Goal: Task Accomplishment & Management: Manage account settings

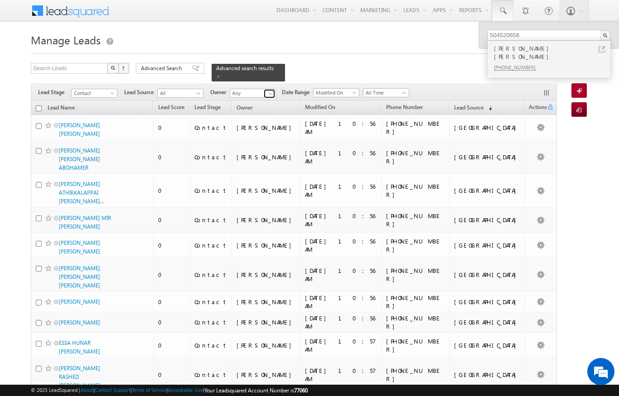
click at [270, 90] on span at bounding box center [270, 93] width 7 height 7
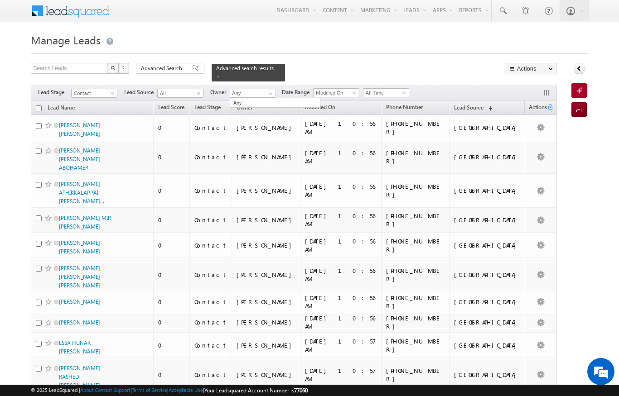
click at [276, 89] on input "Any" at bounding box center [253, 93] width 46 height 9
click at [333, 49] on div at bounding box center [309, 51] width 557 height 6
click at [268, 91] on span at bounding box center [270, 93] width 7 height 7
click at [250, 89] on input "Any" at bounding box center [253, 93] width 46 height 9
type input "A"
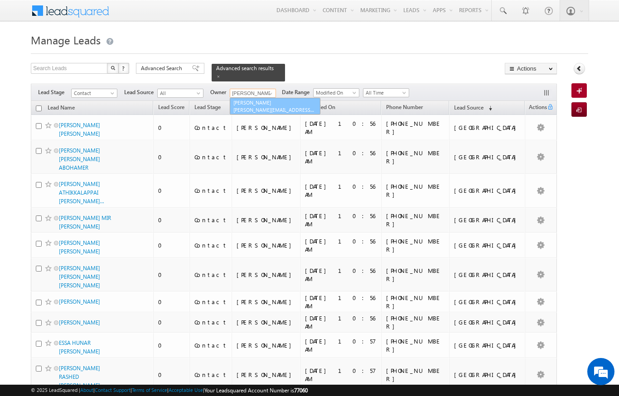
click at [257, 98] on link "[PERSON_NAME] [PERSON_NAME][EMAIL_ADDRESS][PERSON_NAME][DOMAIN_NAME]" at bounding box center [275, 106] width 91 height 17
type input "[PERSON_NAME]"
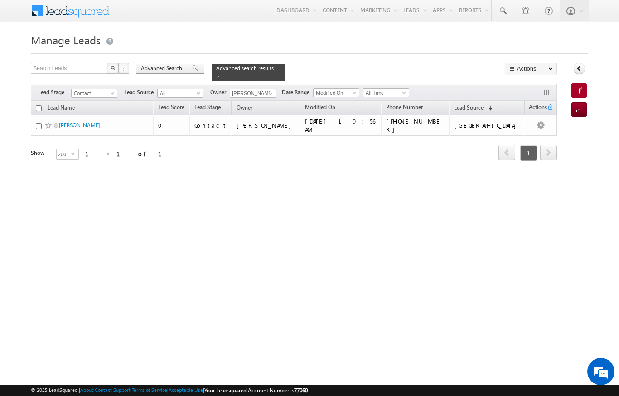
click at [163, 70] on span "Advanced Search" at bounding box center [163, 68] width 44 height 8
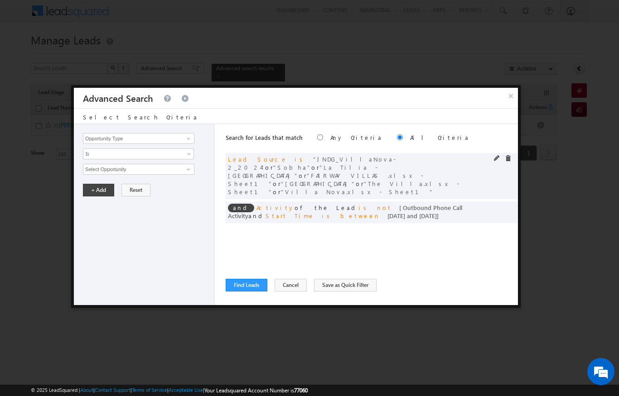
click at [505, 159] on div at bounding box center [505, 159] width 22 height 8
click at [505, 159] on span at bounding box center [508, 158] width 6 height 6
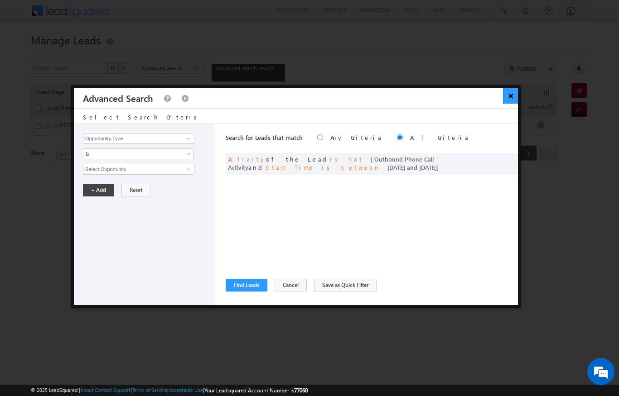
click at [515, 92] on button "×" at bounding box center [510, 96] width 15 height 16
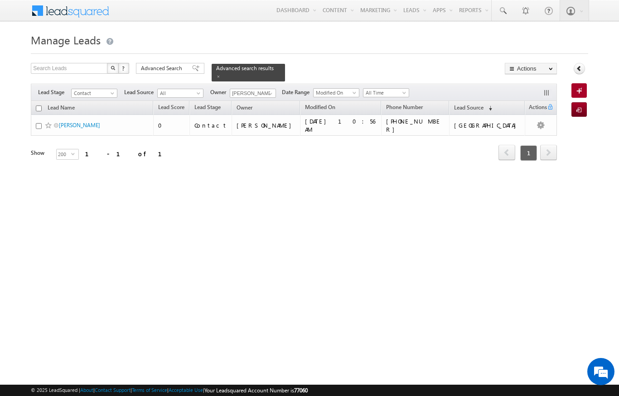
click at [119, 84] on div "Filters Lead Stage Contact Contact Lead Source All 1 Residences.xlsx - Sheet1 2…" at bounding box center [293, 92] width 525 height 17
click at [176, 67] on span "Advanced Search" at bounding box center [163, 68] width 44 height 8
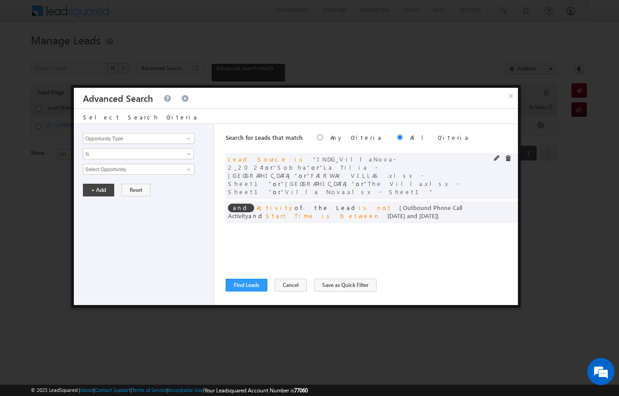
click at [510, 157] on span at bounding box center [508, 158] width 6 height 6
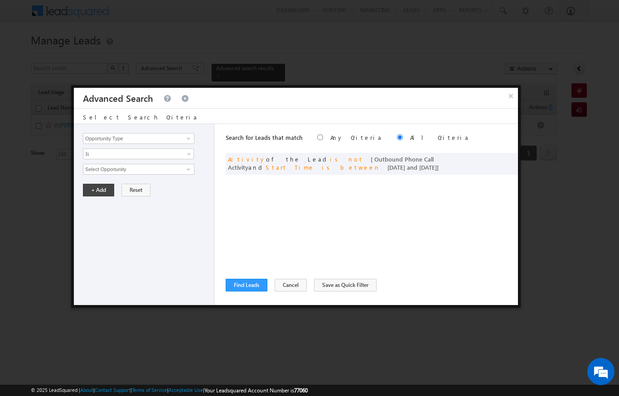
click at [255, 323] on div at bounding box center [309, 198] width 619 height 396
click at [249, 286] on button "Find Leads" at bounding box center [247, 285] width 42 height 13
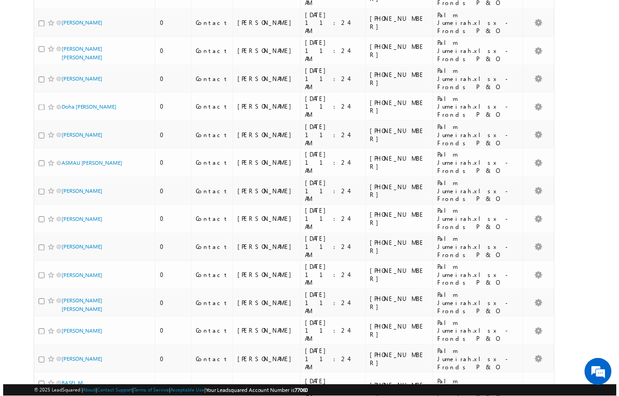
scroll to position [4278, 0]
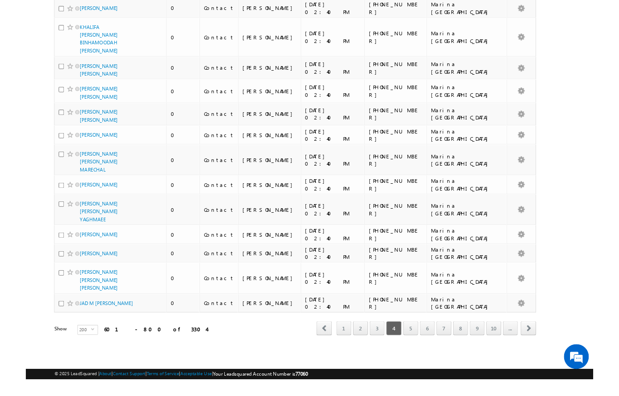
scroll to position [4508, 0]
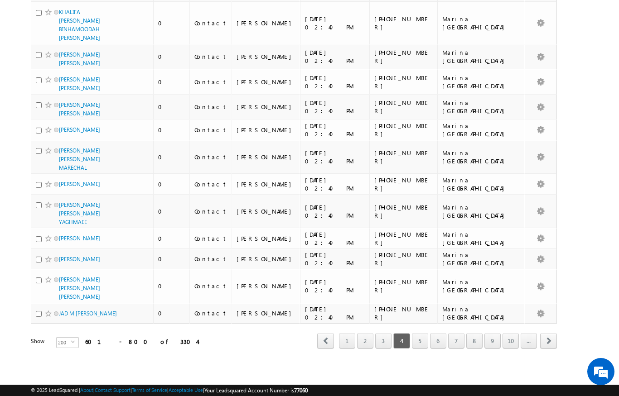
click at [382, 340] on link "3" at bounding box center [383, 340] width 16 height 15
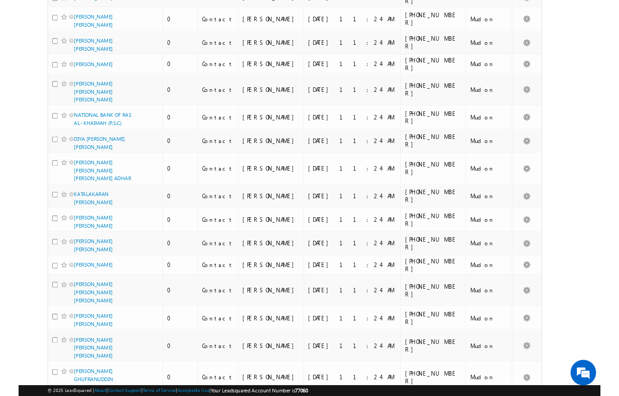
scroll to position [4747, 0]
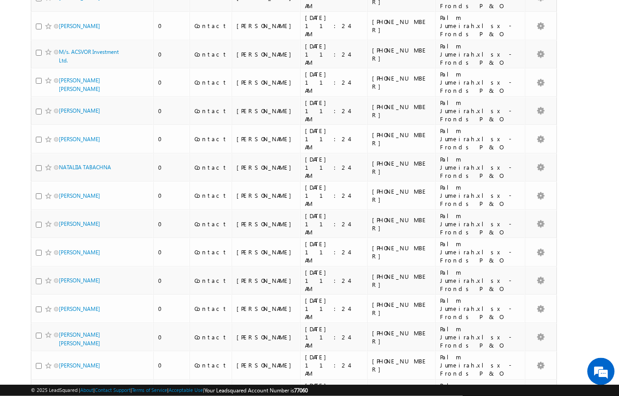
scroll to position [0, 0]
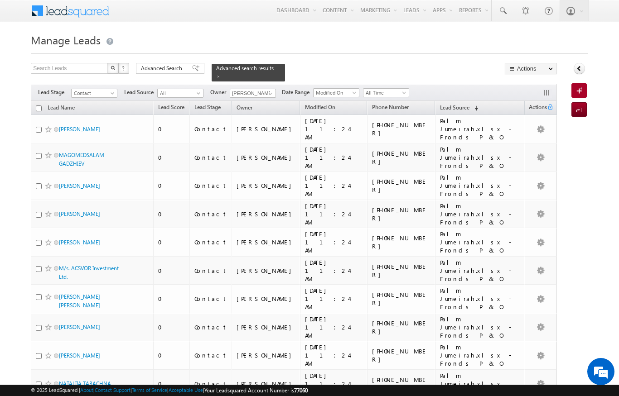
click at [204, 84] on div "Filters Lead Stage Contact Contact Lead Source All 1 Residences.xlsx - Sheet1 2…" at bounding box center [293, 92] width 525 height 17
click at [274, 90] on span at bounding box center [270, 93] width 7 height 7
click at [331, 46] on h1 "Manage Leads" at bounding box center [309, 39] width 557 height 18
click at [192, 89] on span "All" at bounding box center [179, 93] width 43 height 8
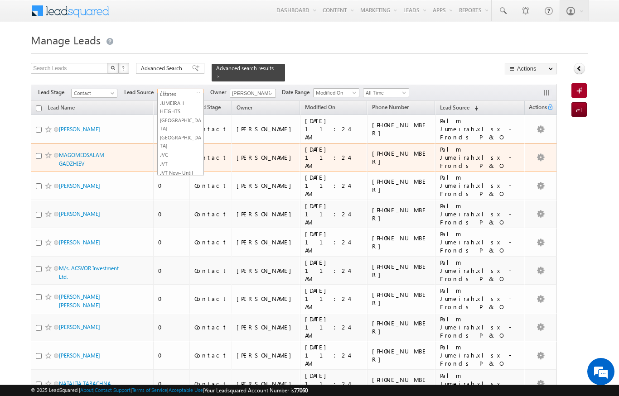
scroll to position [3389, 0]
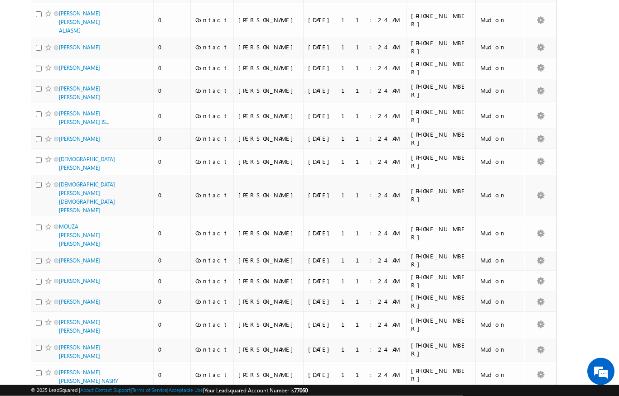
scroll to position [0, 0]
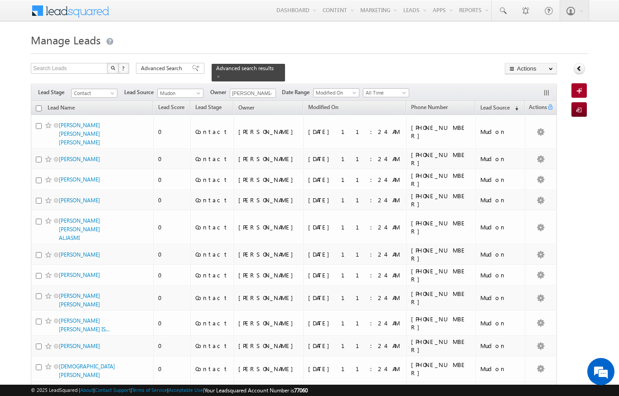
click at [41, 106] on input "checkbox" at bounding box center [39, 109] width 6 height 6
checkbox input "true"
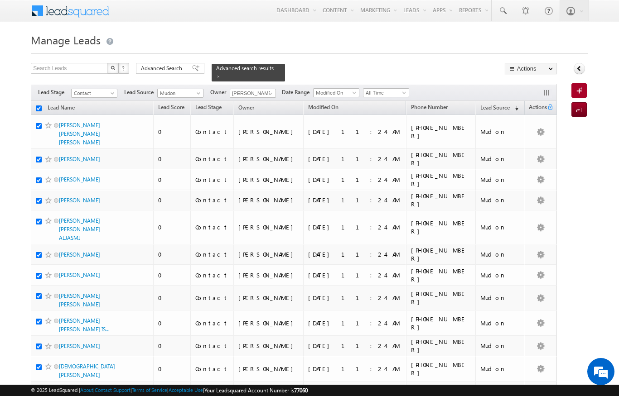
checkbox input "true"
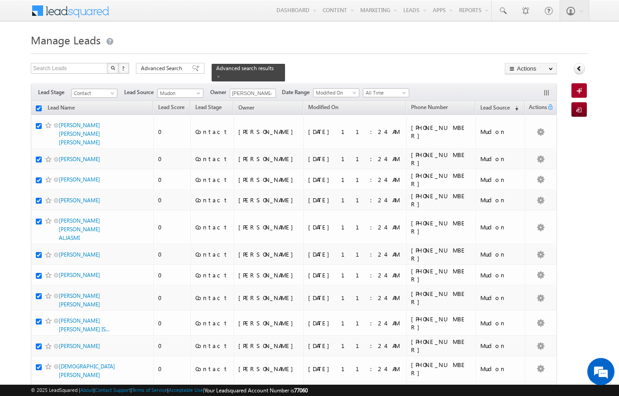
checkbox input "true"
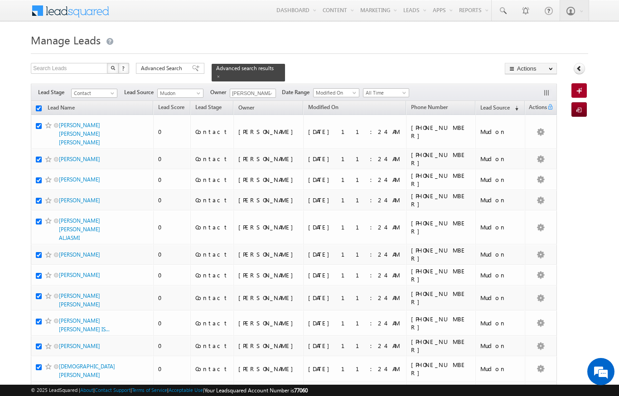
checkbox input "true"
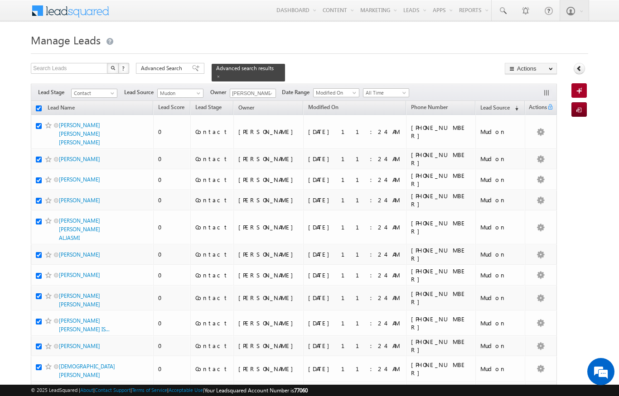
checkbox input "true"
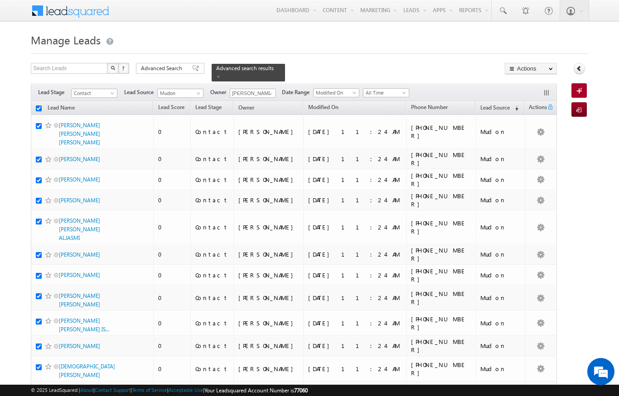
checkbox input "true"
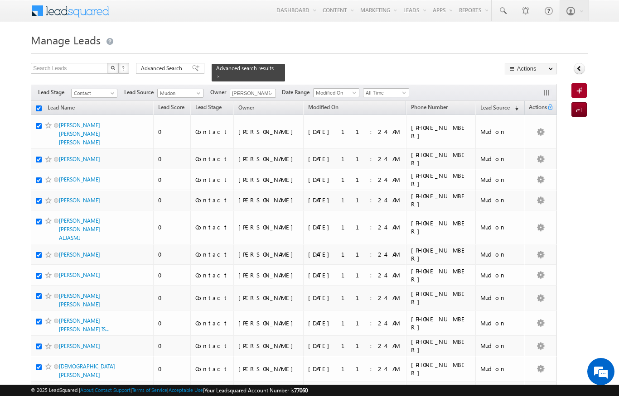
checkbox input "true"
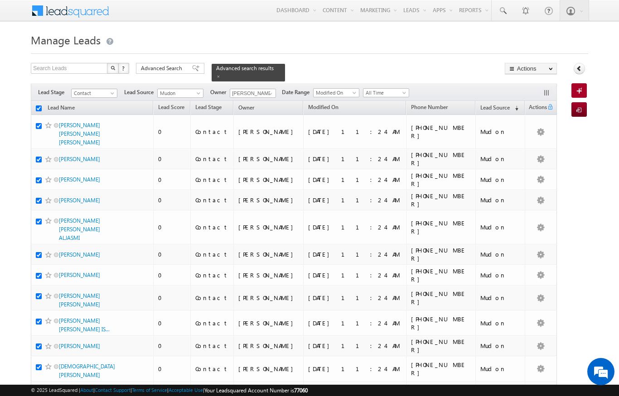
checkbox input "true"
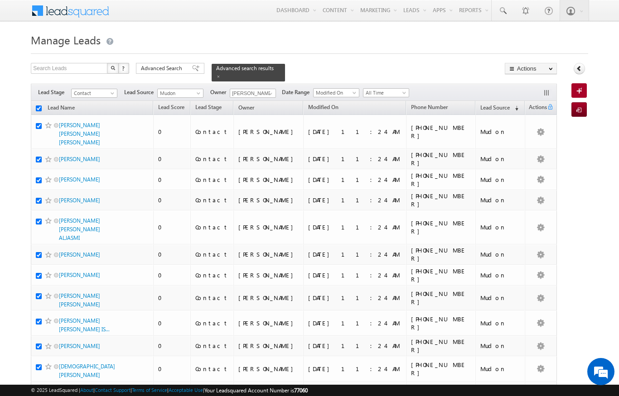
checkbox input "true"
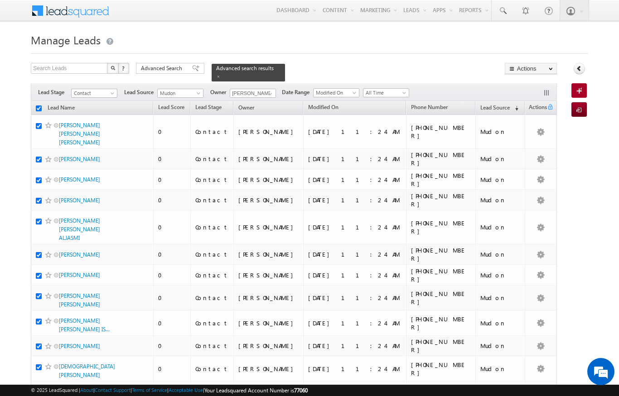
checkbox input "true"
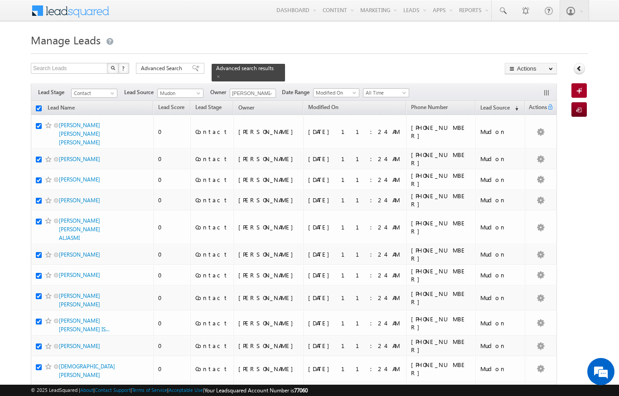
checkbox input "true"
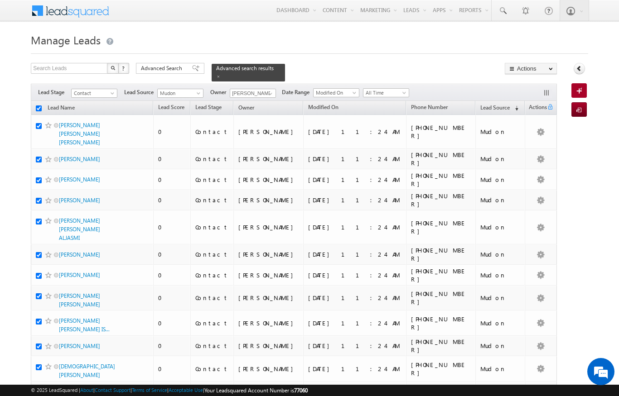
checkbox input "true"
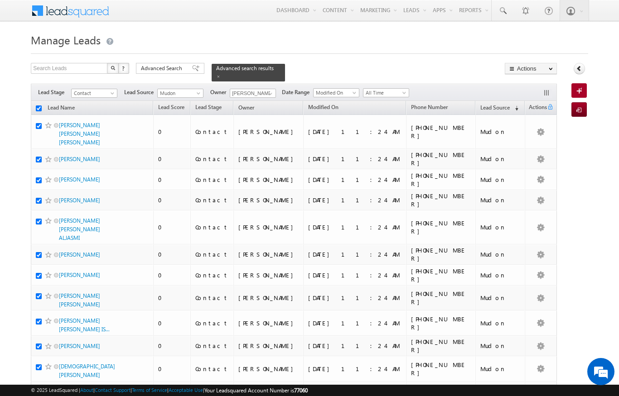
checkbox input "true"
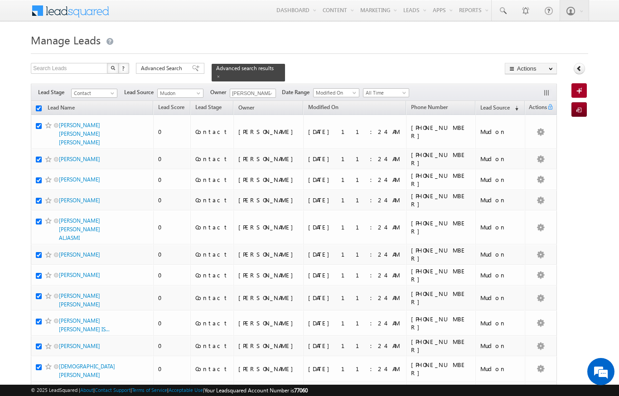
checkbox input "true"
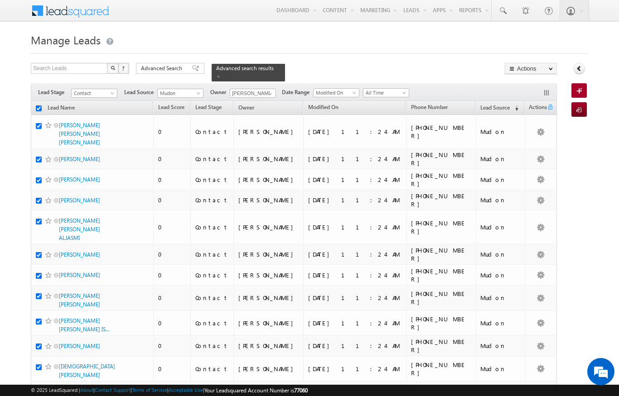
checkbox input "true"
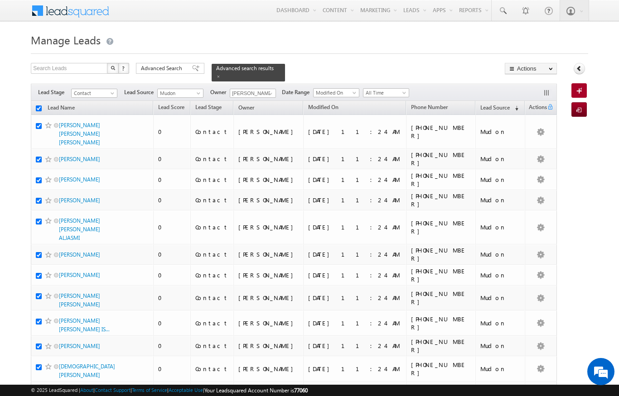
checkbox input "true"
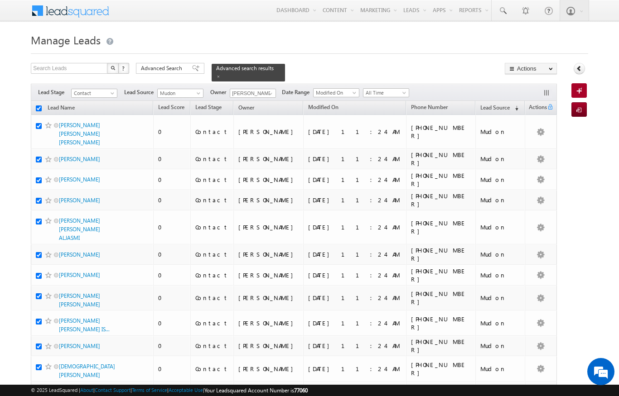
checkbox input "true"
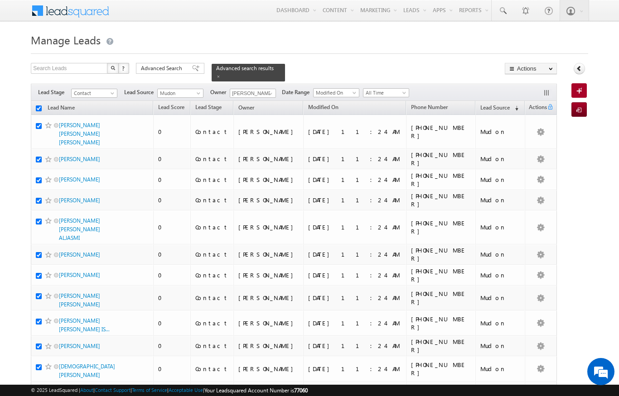
checkbox input "true"
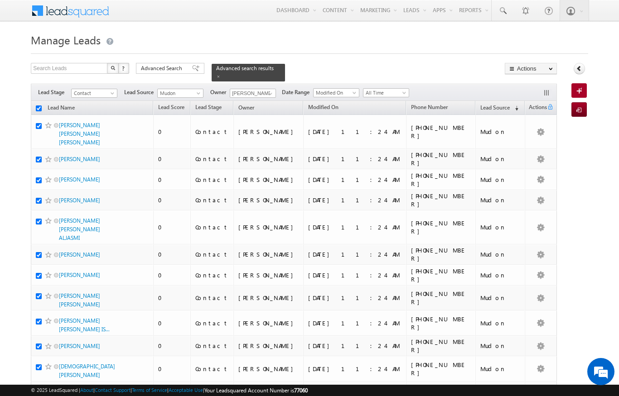
checkbox input "true"
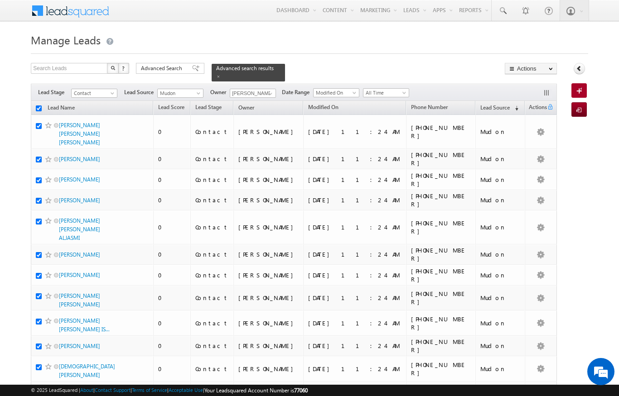
checkbox input "true"
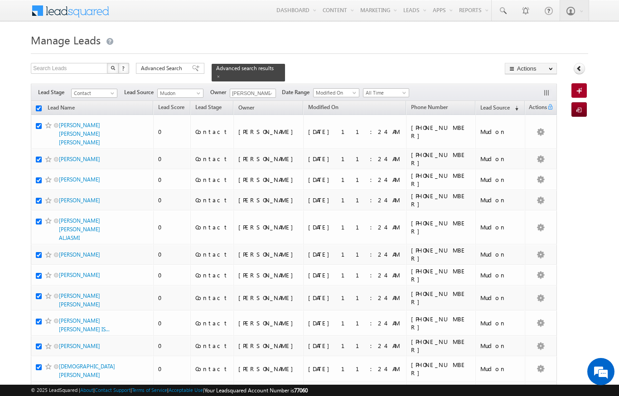
checkbox input "true"
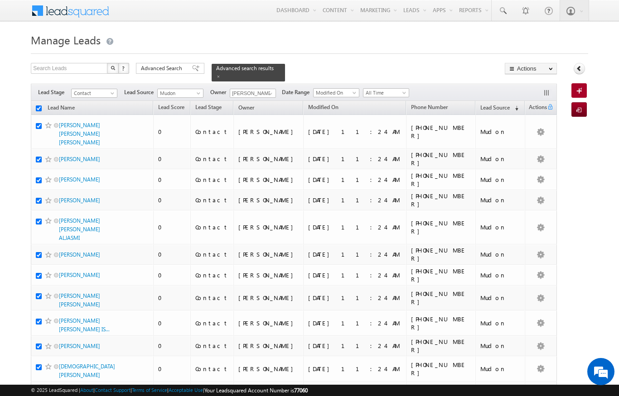
checkbox input "true"
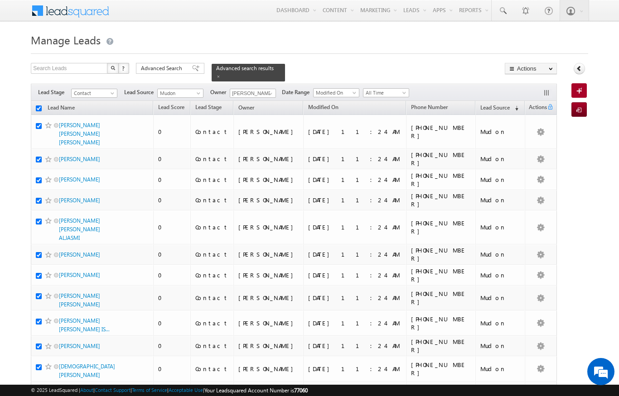
checkbox input "true"
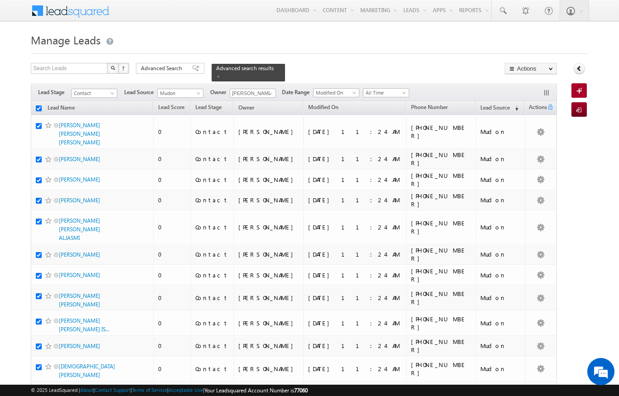
checkbox input "true"
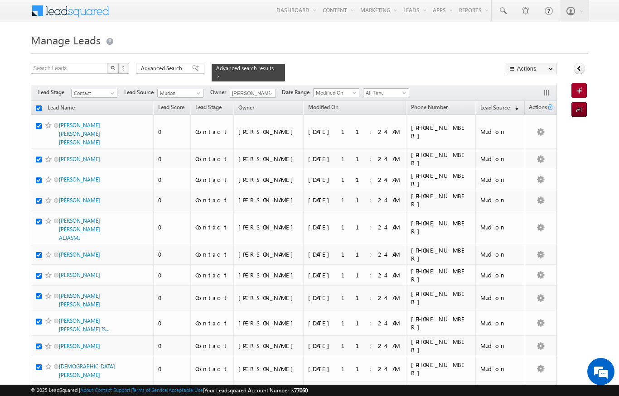
checkbox input "true"
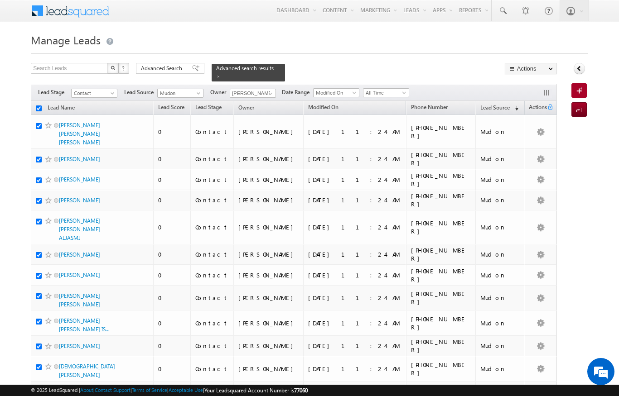
checkbox input "true"
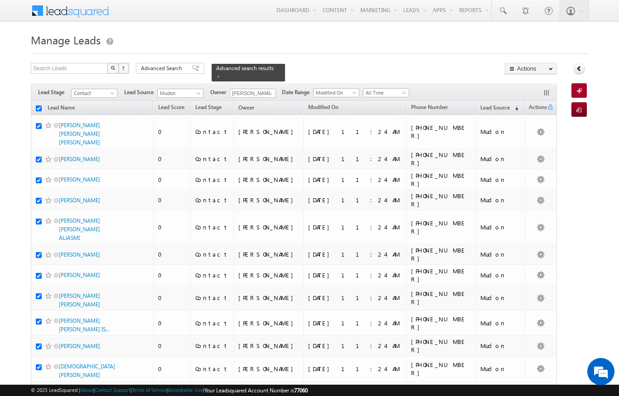
checkbox input "true"
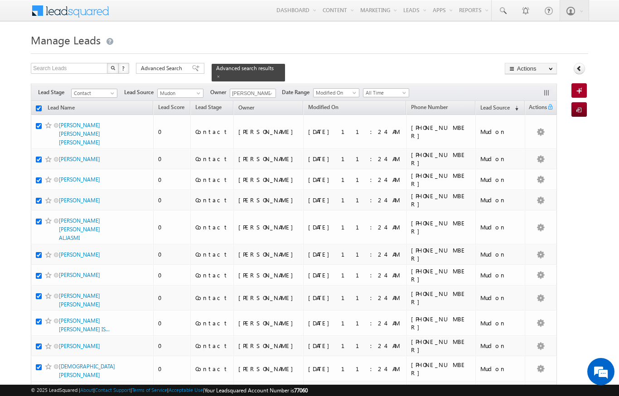
checkbox input "true"
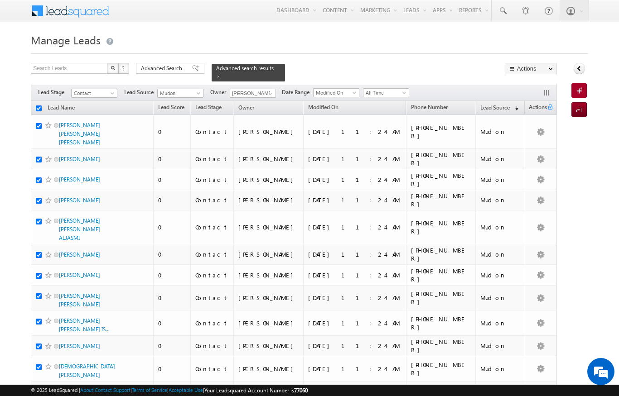
checkbox input "true"
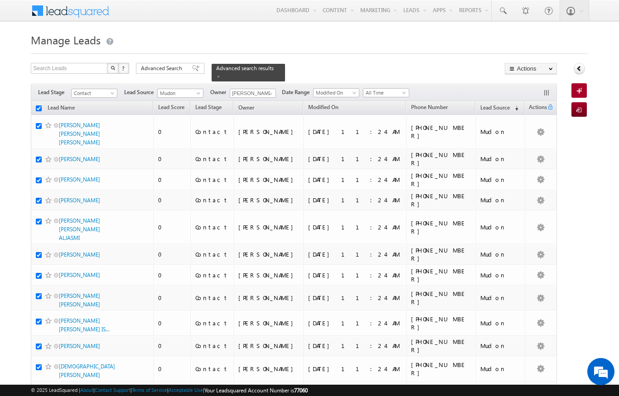
checkbox input "true"
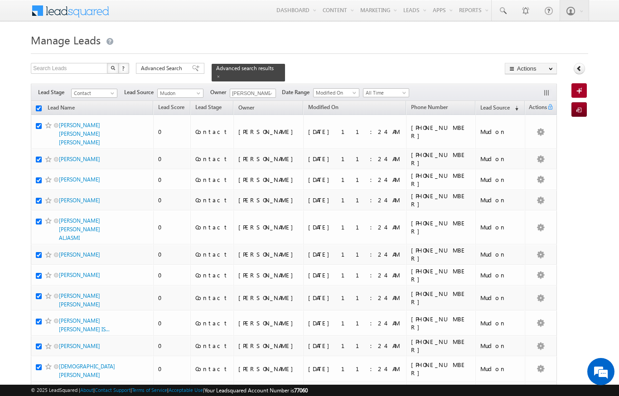
checkbox input "true"
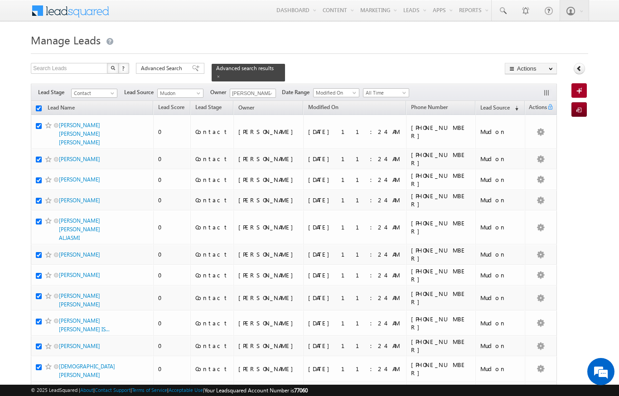
checkbox input "true"
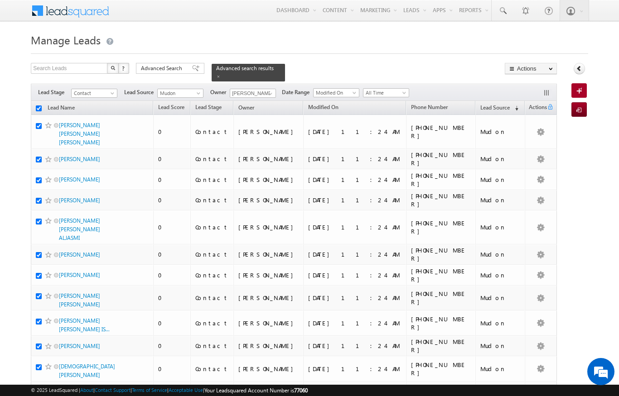
checkbox input "true"
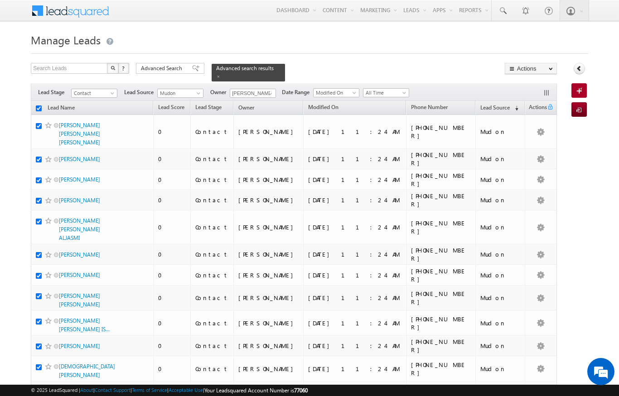
checkbox input "true"
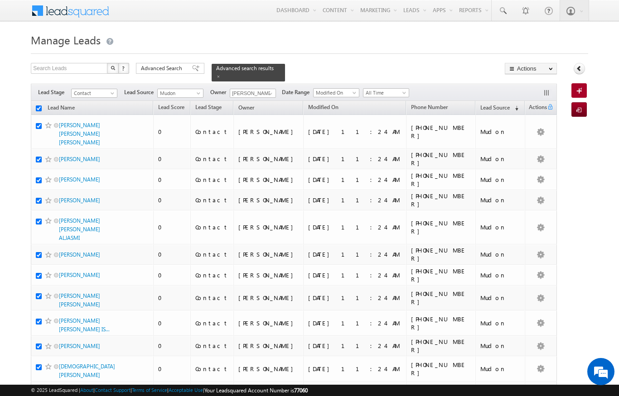
checkbox input "true"
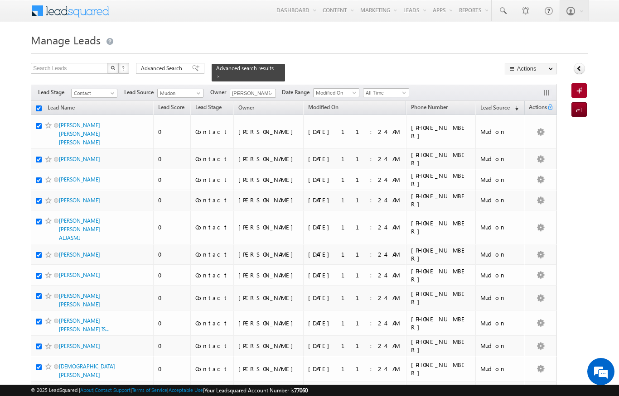
checkbox input "true"
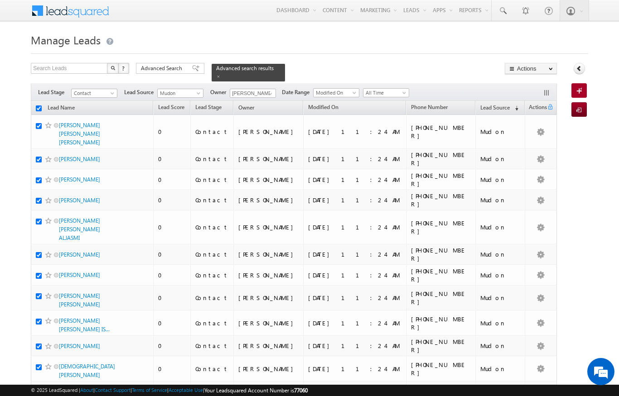
checkbox input "true"
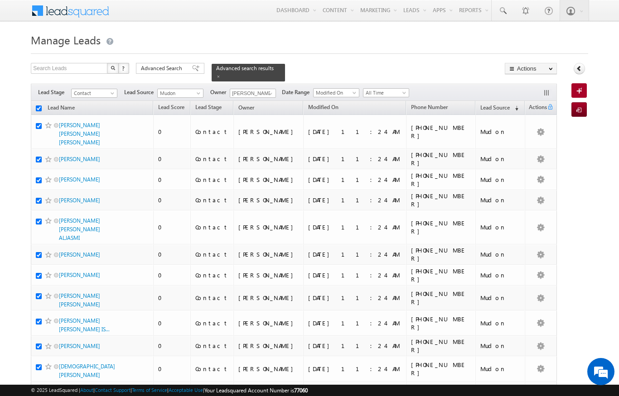
checkbox input "true"
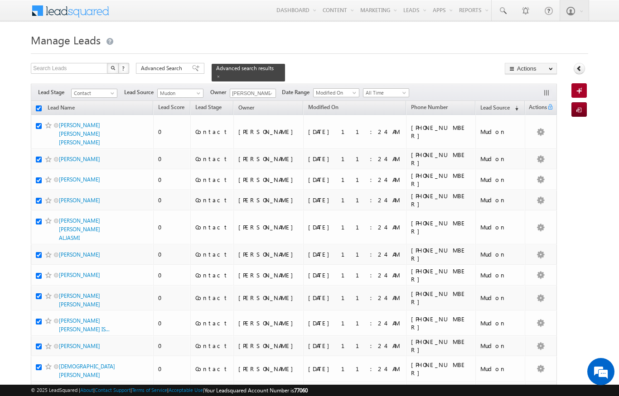
checkbox input "true"
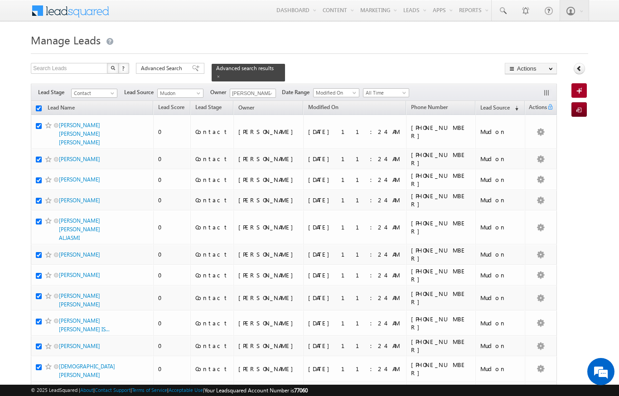
checkbox input "true"
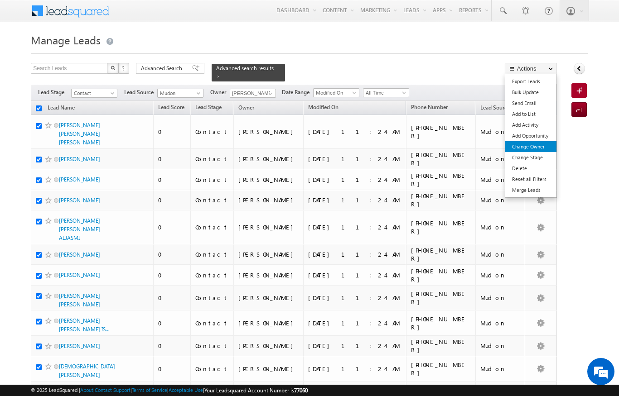
click at [536, 149] on link "Change Owner" at bounding box center [530, 146] width 51 height 11
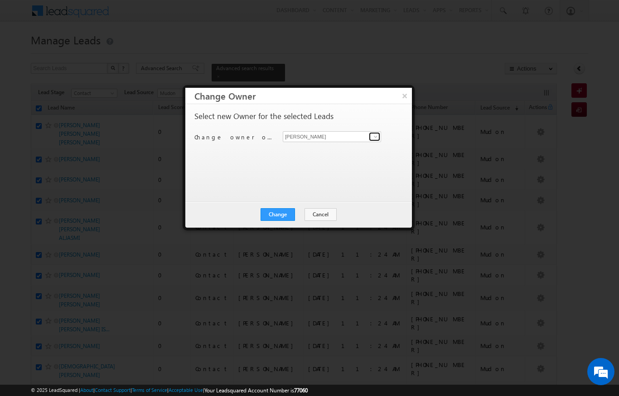
click at [374, 136] on span at bounding box center [375, 136] width 7 height 7
click at [337, 155] on span "[PERSON_NAME][EMAIL_ADDRESS][DOMAIN_NAME]" at bounding box center [327, 154] width 82 height 7
click at [279, 218] on button "Change" at bounding box center [277, 214] width 34 height 13
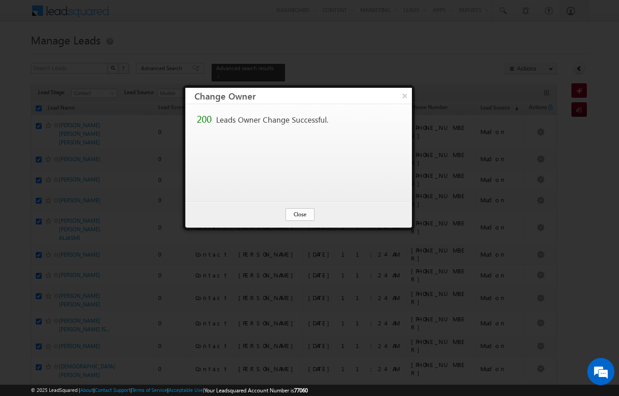
click at [302, 211] on button "Close" at bounding box center [299, 214] width 29 height 13
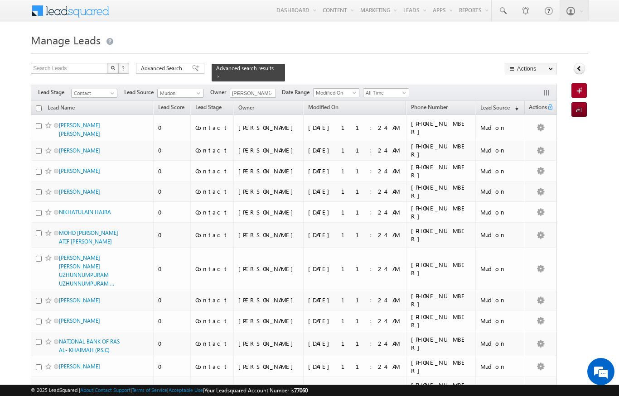
click at [38, 106] on input "checkbox" at bounding box center [39, 109] width 6 height 6
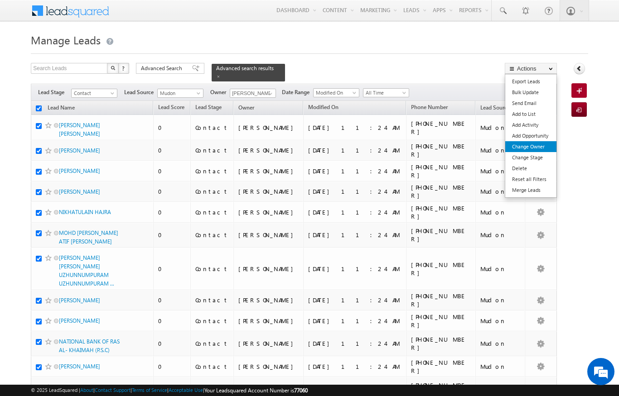
click at [540, 145] on link "Change Owner" at bounding box center [530, 146] width 51 height 11
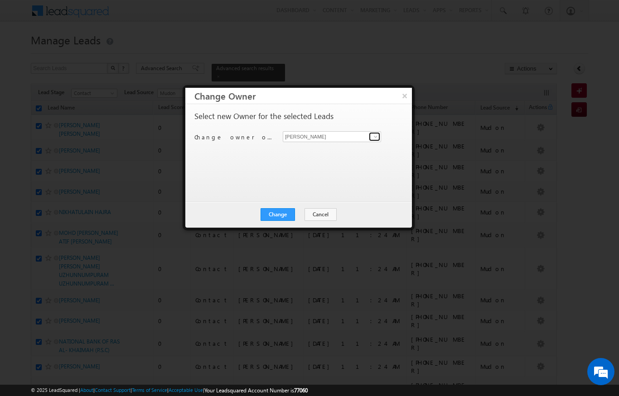
click at [379, 133] on link at bounding box center [374, 136] width 11 height 9
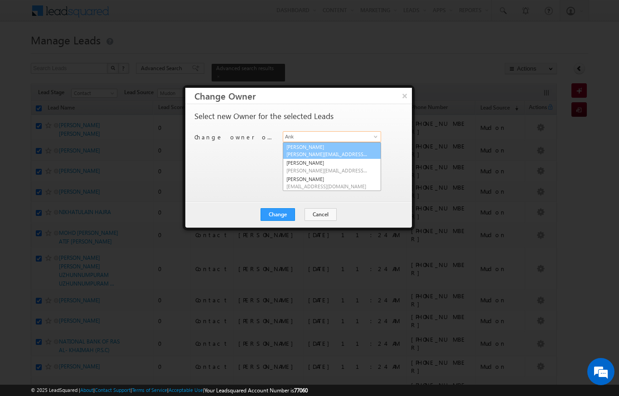
click at [349, 153] on span "[PERSON_NAME][EMAIL_ADDRESS][DOMAIN_NAME]" at bounding box center [327, 154] width 82 height 7
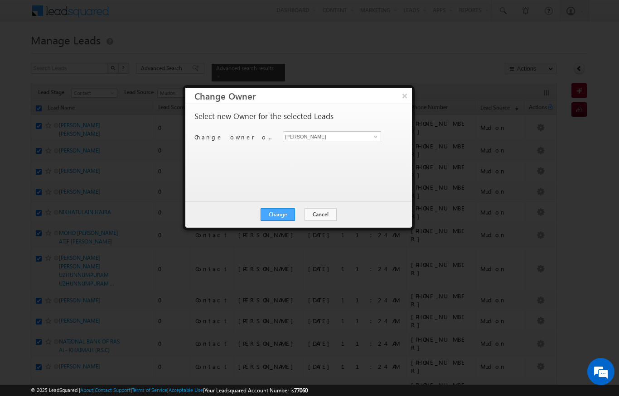
click at [284, 219] on button "Change" at bounding box center [277, 214] width 34 height 13
click at [297, 217] on button "Close" at bounding box center [299, 214] width 29 height 13
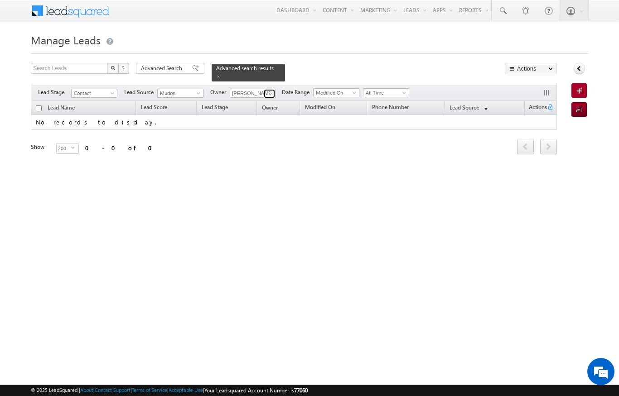
click at [270, 90] on span at bounding box center [270, 93] width 7 height 7
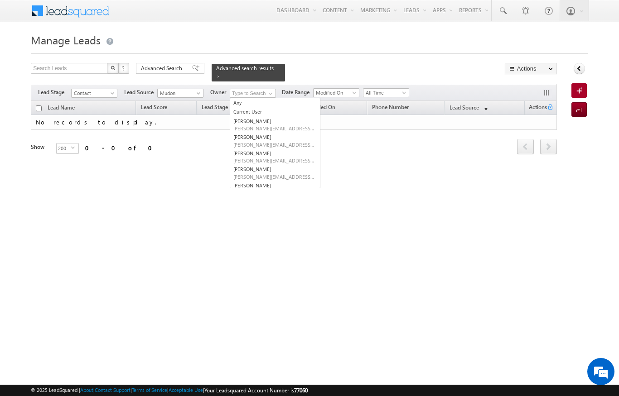
click at [320, 45] on h1 "Manage Leads" at bounding box center [309, 39] width 557 height 18
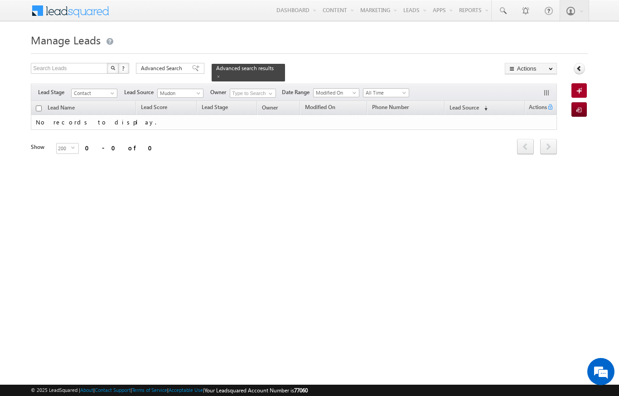
click at [194, 89] on span "Mudon" at bounding box center [179, 93] width 43 height 8
click at [509, 279] on html "Menu [PERSON_NAME] [PERSON_NAME] .upad hyay@ indgl [PERSON_NAME]. [PERSON_NAME]." at bounding box center [309, 139] width 619 height 279
click at [507, 279] on html "Menu [PERSON_NAME] [PERSON_NAME] .upad hyay@ indgl [PERSON_NAME]. [PERSON_NAME]." at bounding box center [309, 139] width 619 height 279
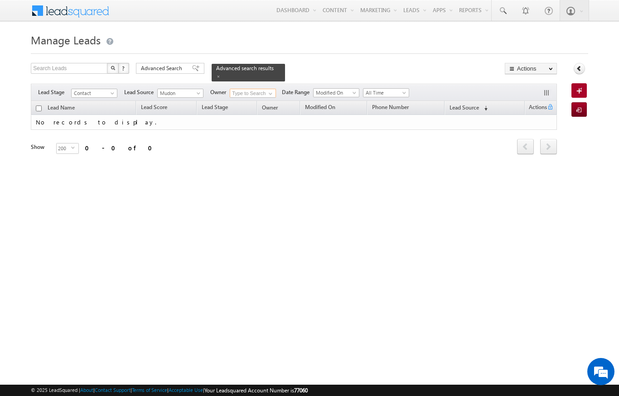
click at [254, 91] on input at bounding box center [253, 93] width 46 height 9
click at [267, 90] on span at bounding box center [270, 93] width 7 height 7
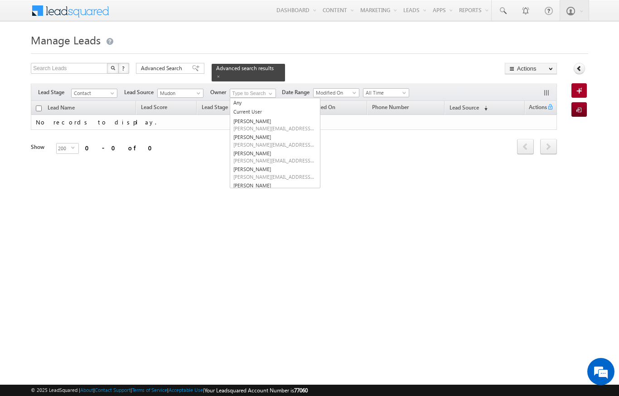
click at [199, 91] on span at bounding box center [199, 94] width 7 height 7
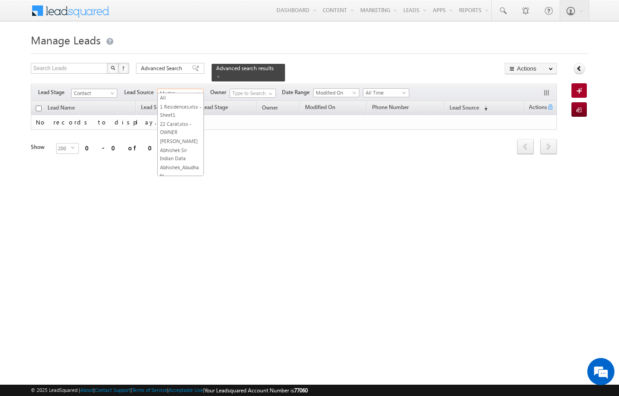
click at [161, 96] on link "All" at bounding box center [181, 98] width 46 height 8
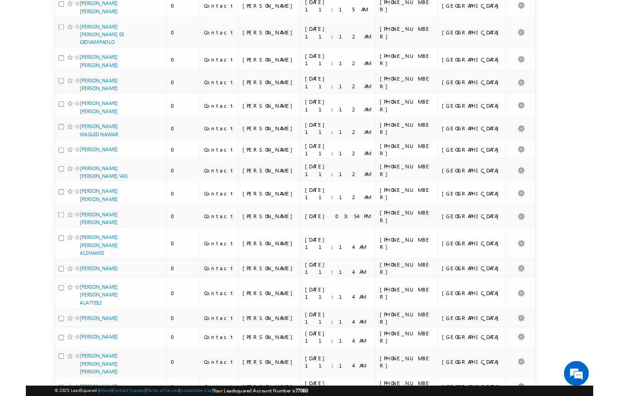
scroll to position [1900, 0]
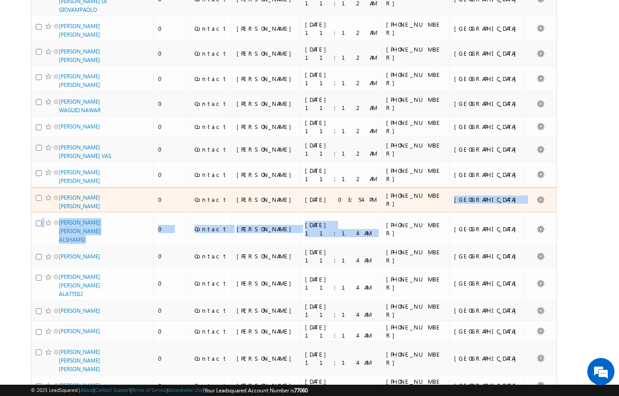
drag, startPoint x: 443, startPoint y: 126, endPoint x: 443, endPoint y: 137, distance: 10.9
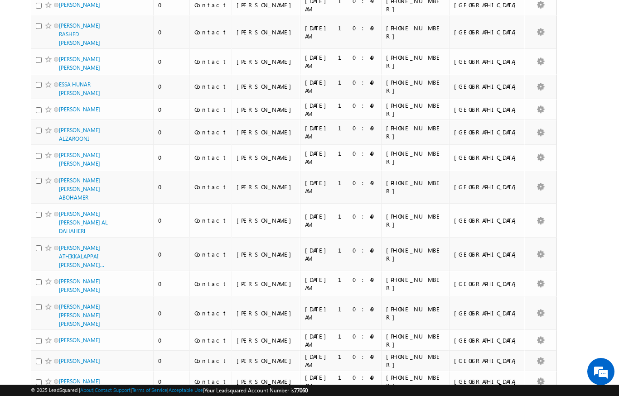
scroll to position [0, 0]
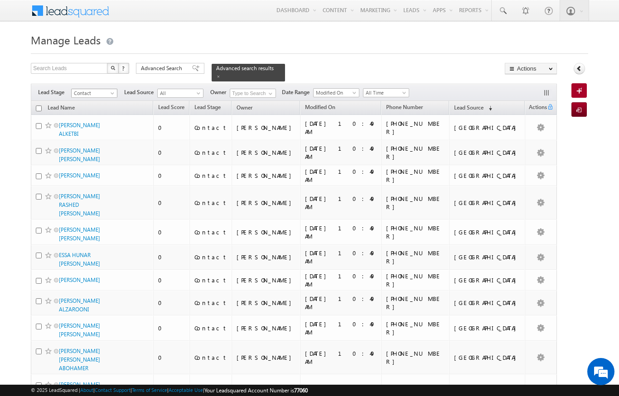
click at [114, 89] on span "Contact" at bounding box center [93, 93] width 43 height 8
click at [276, 89] on input at bounding box center [253, 93] width 46 height 9
click at [265, 89] on link at bounding box center [269, 93] width 11 height 9
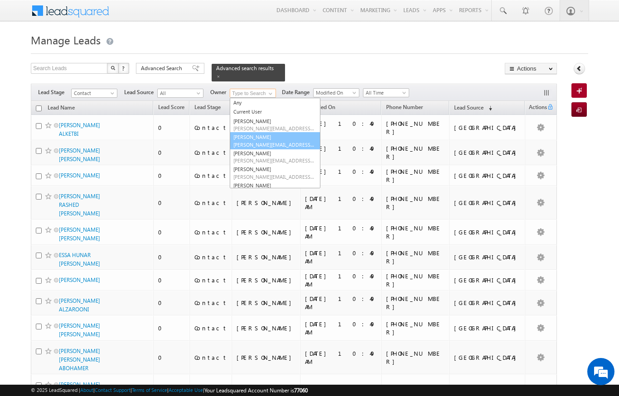
click at [255, 135] on link "[PERSON_NAME] [PERSON_NAME][EMAIL_ADDRESS][PERSON_NAME][DOMAIN_NAME]" at bounding box center [275, 140] width 91 height 17
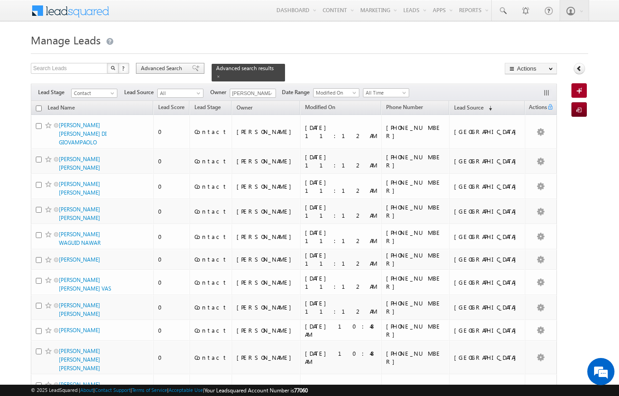
click at [162, 68] on span "Advanced Search" at bounding box center [163, 68] width 44 height 8
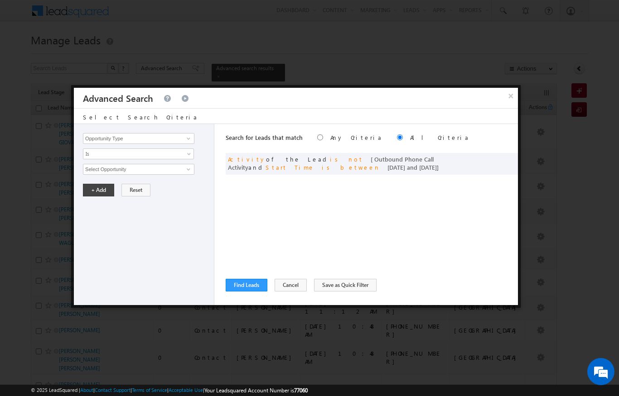
click at [520, 89] on div "× Advanced Search Select Search Criteria Opportunity Type Lead Activity Task Sa…" at bounding box center [295, 196] width 449 height 223
click at [524, 93] on div at bounding box center [309, 198] width 619 height 396
click at [513, 97] on button "×" at bounding box center [510, 96] width 15 height 16
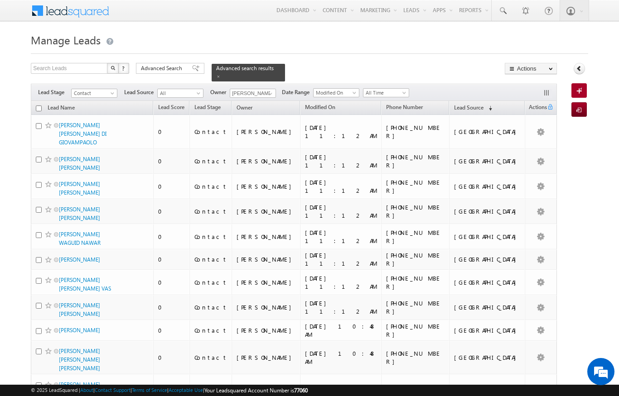
click at [38, 106] on input "checkbox" at bounding box center [39, 109] width 6 height 6
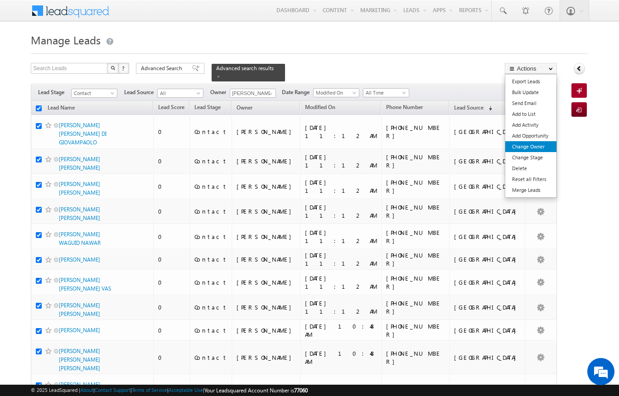
click at [540, 151] on link "Change Owner" at bounding box center [530, 146] width 51 height 11
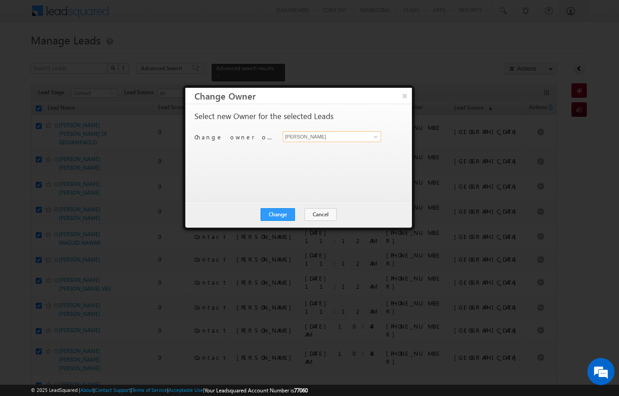
click at [330, 135] on input "[PERSON_NAME]" at bounding box center [332, 136] width 98 height 11
click at [375, 135] on span at bounding box center [375, 136] width 7 height 7
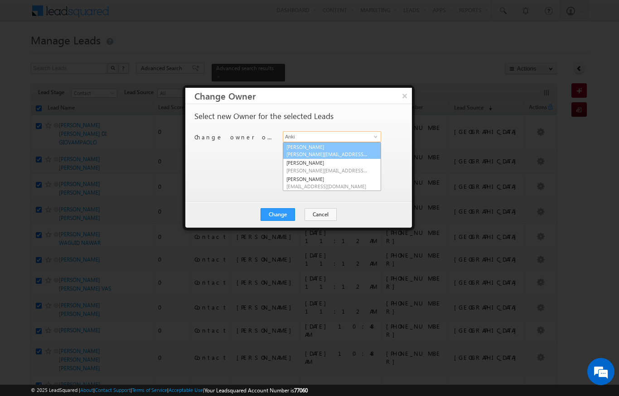
click at [346, 151] on span "[PERSON_NAME][EMAIL_ADDRESS][DOMAIN_NAME]" at bounding box center [327, 154] width 82 height 7
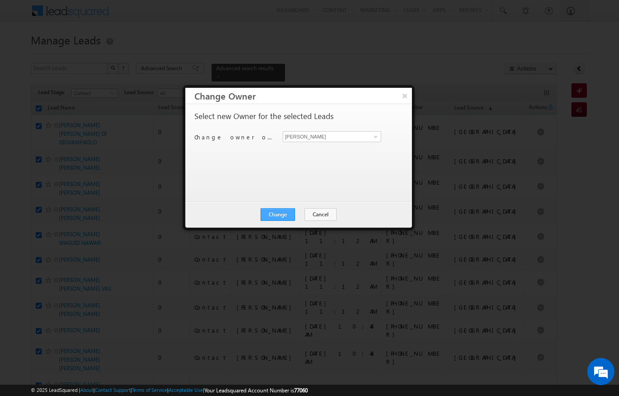
click at [280, 216] on button "Change" at bounding box center [277, 214] width 34 height 13
click at [298, 218] on button "Close" at bounding box center [299, 214] width 29 height 13
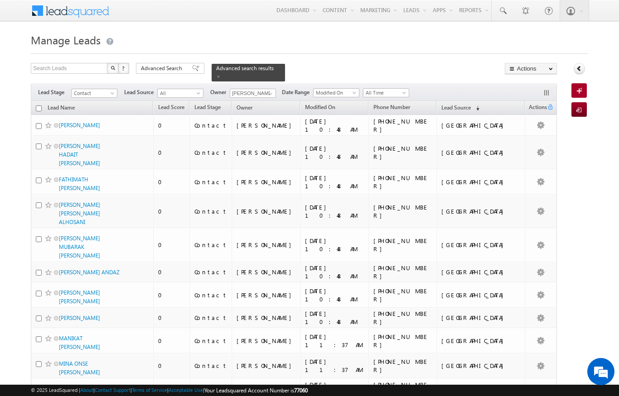
click at [37, 106] on input "checkbox" at bounding box center [39, 109] width 6 height 6
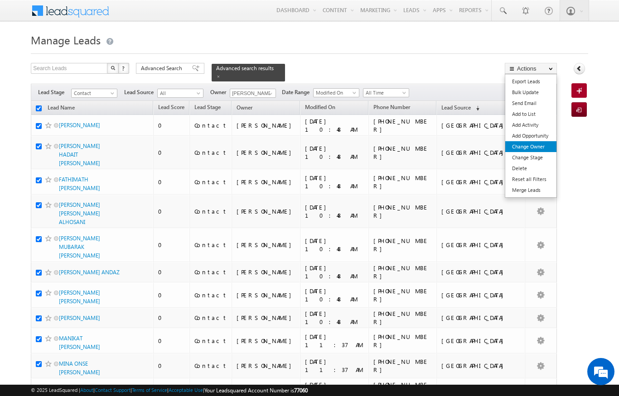
click at [538, 149] on link "Change Owner" at bounding box center [530, 146] width 51 height 11
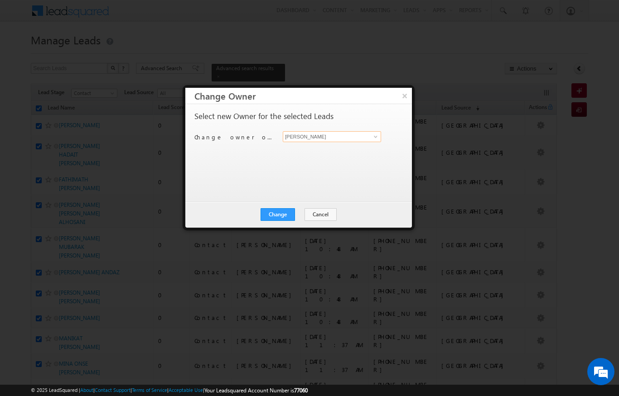
click at [359, 137] on input "[PERSON_NAME]" at bounding box center [332, 136] width 98 height 11
click at [328, 148] on link "[PERSON_NAME] [PERSON_NAME][EMAIL_ADDRESS][DOMAIN_NAME]" at bounding box center [332, 150] width 98 height 17
click at [282, 212] on button "Change" at bounding box center [277, 214] width 34 height 13
click at [308, 216] on button "Close" at bounding box center [299, 214] width 29 height 13
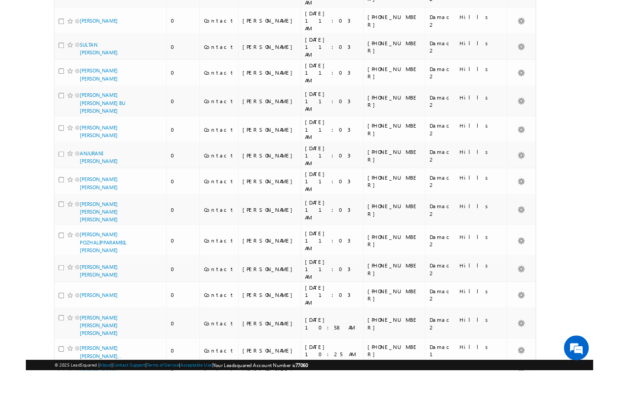
scroll to position [4663, 0]
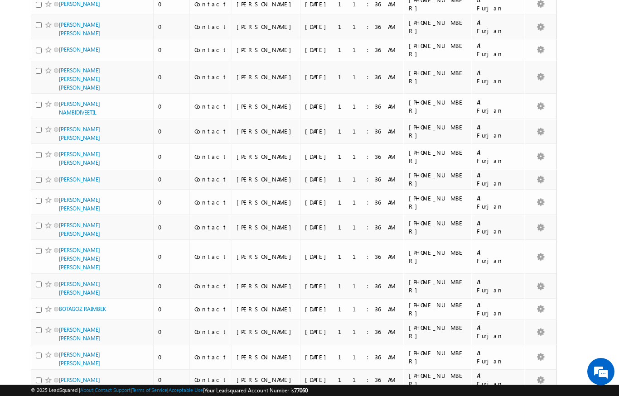
scroll to position [0, 0]
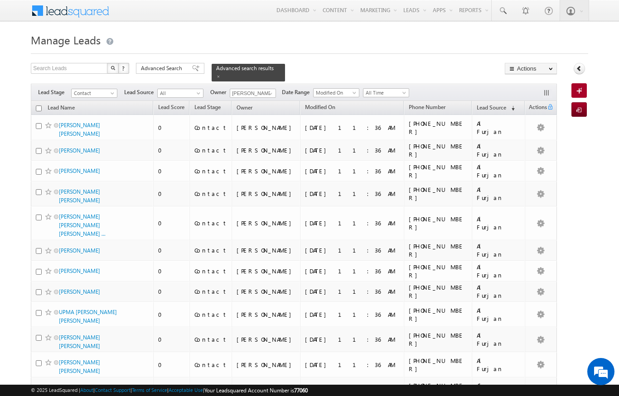
click at [39, 106] on input "checkbox" at bounding box center [39, 109] width 6 height 6
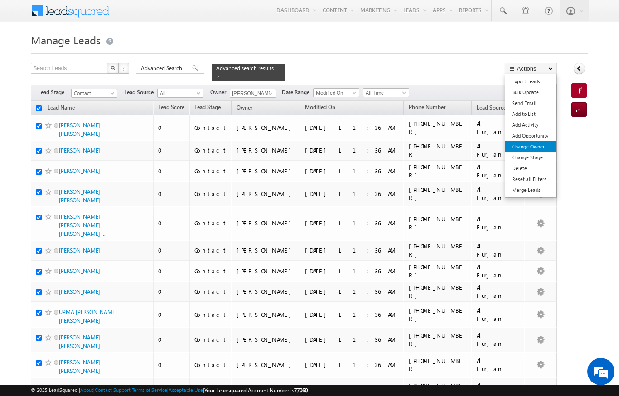
click at [539, 144] on link "Change Owner" at bounding box center [530, 146] width 51 height 11
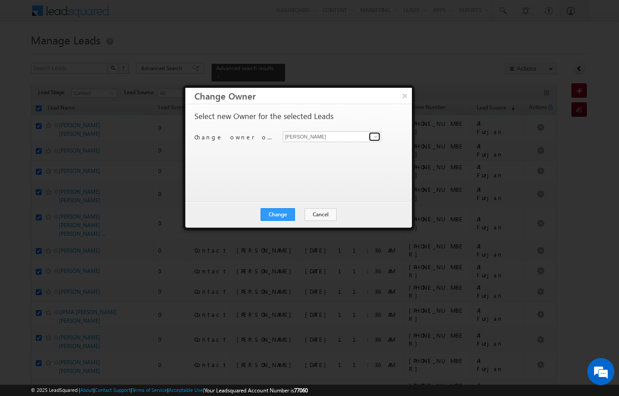
click at [373, 141] on link at bounding box center [374, 136] width 11 height 9
click at [299, 148] on link "[PERSON_NAME] [PERSON_NAME][EMAIL_ADDRESS][DOMAIN_NAME]" at bounding box center [332, 150] width 98 height 17
click at [279, 210] on button "Change" at bounding box center [277, 214] width 34 height 13
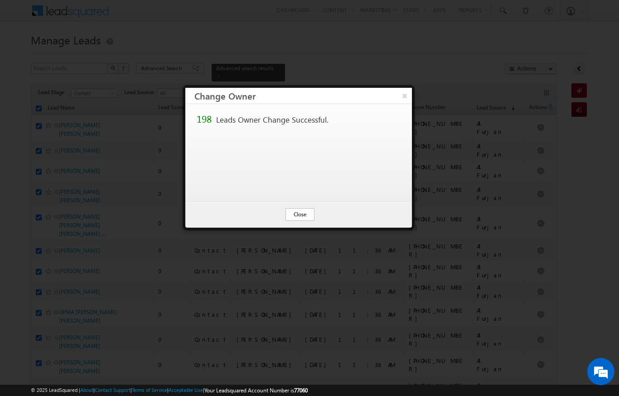
click at [302, 211] on button "Close" at bounding box center [299, 214] width 29 height 13
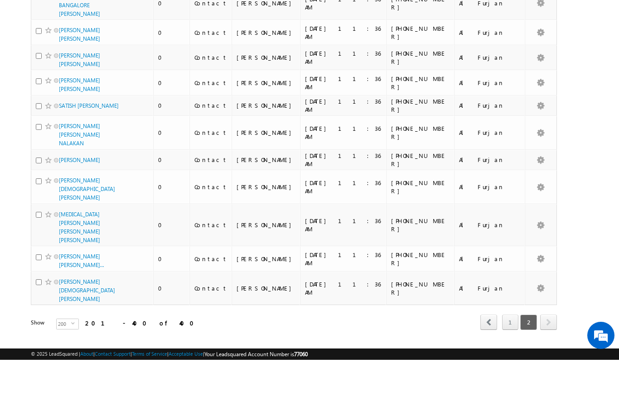
scroll to position [4779, 0]
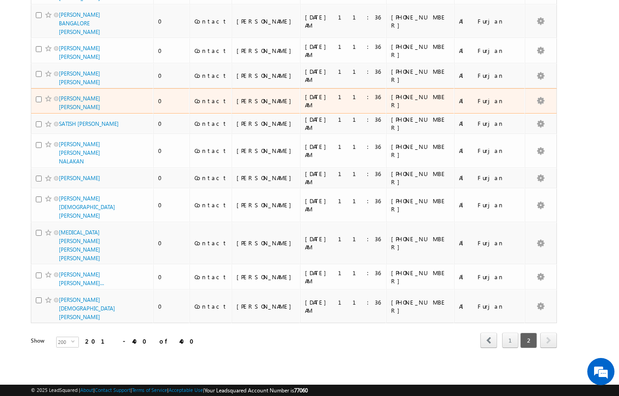
click at [443, 109] on div "[PHONE_NUMBER]" at bounding box center [420, 101] width 59 height 16
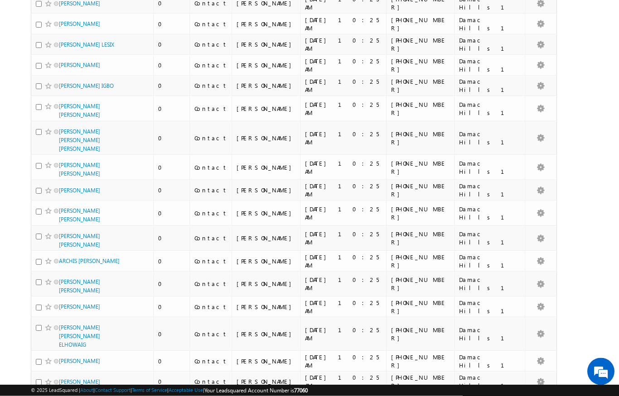
scroll to position [0, 0]
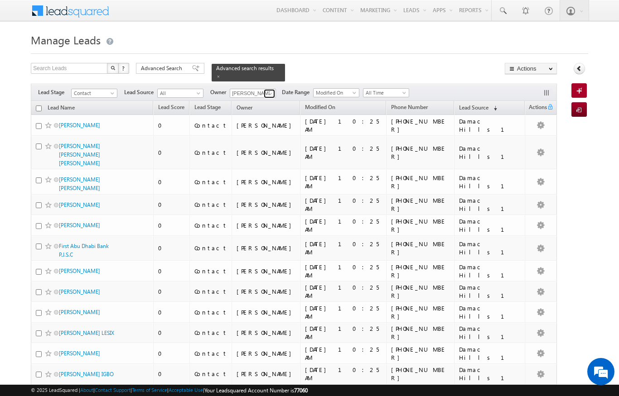
click at [273, 90] on span at bounding box center [270, 93] width 7 height 7
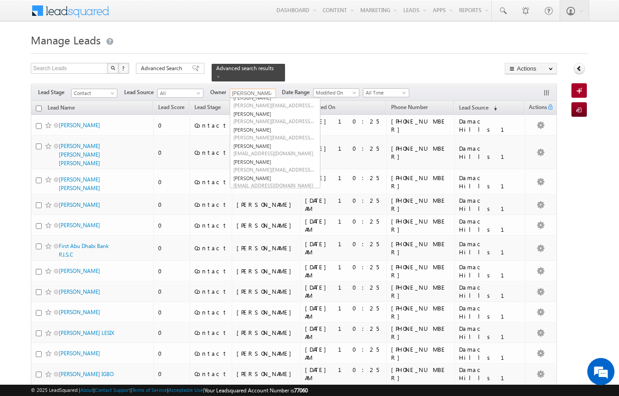
scroll to position [71, 0]
click at [264, 167] on span "[PERSON_NAME][EMAIL_ADDRESS][PERSON_NAME][DOMAIN_NAME]" at bounding box center [274, 170] width 82 height 7
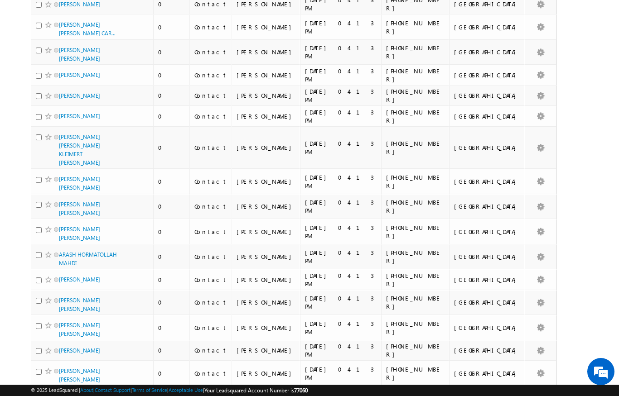
scroll to position [0, 0]
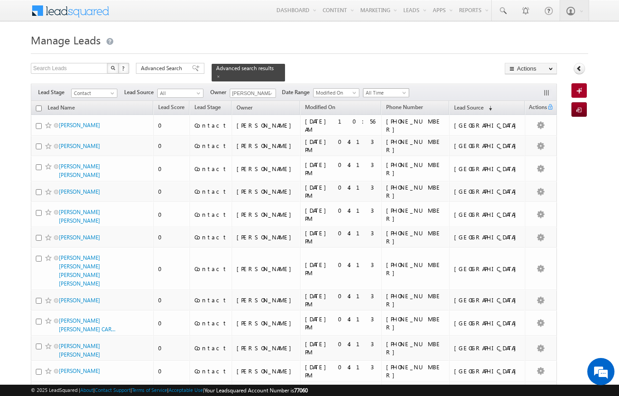
click at [396, 89] on span "All Time" at bounding box center [384, 93] width 43 height 8
click at [382, 127] on link "Today" at bounding box center [388, 126] width 46 height 8
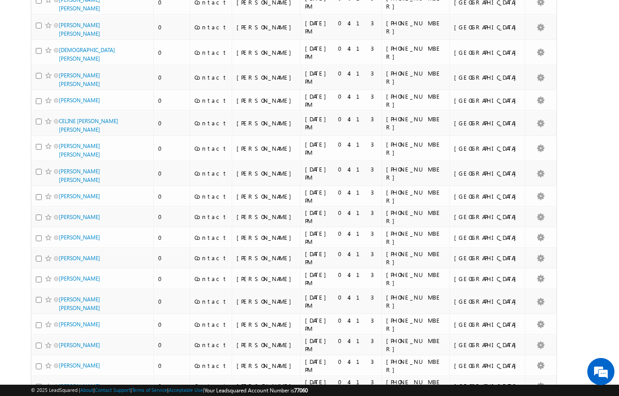
scroll to position [2306, 0]
click at [511, 0] on html "Menu [PERSON_NAME] [PERSON_NAME] .upad hyay@ indgl [PERSON_NAME]. [PERSON_NAME]." at bounding box center [309, 121] width 619 height 4854
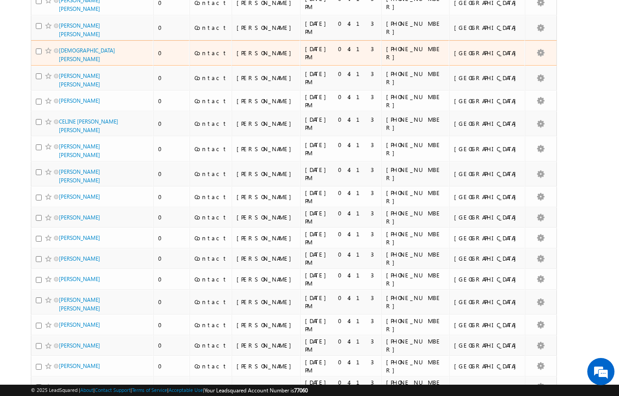
click at [511, 49] on div "[GEOGRAPHIC_DATA]" at bounding box center [487, 53] width 67 height 8
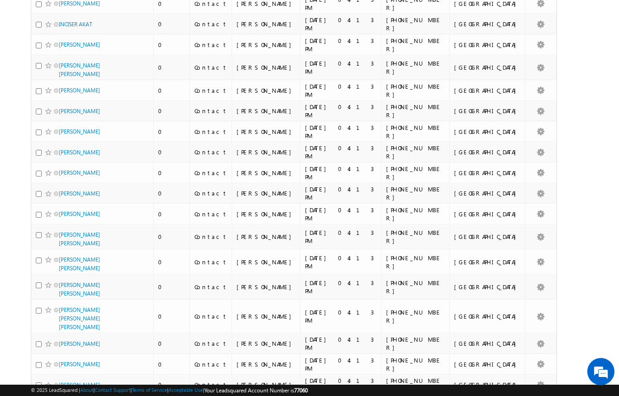
scroll to position [4416, 0]
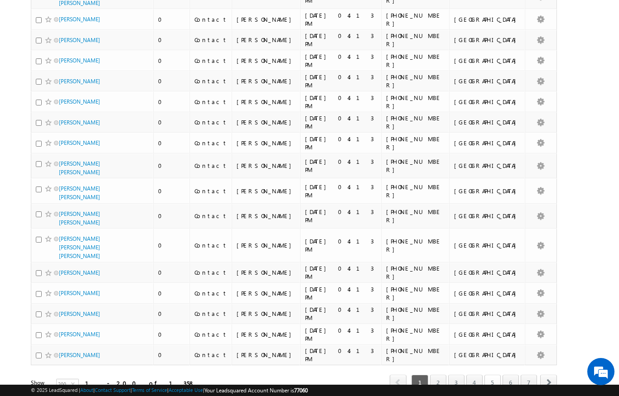
click at [491, 375] on link "5" at bounding box center [492, 382] width 16 height 15
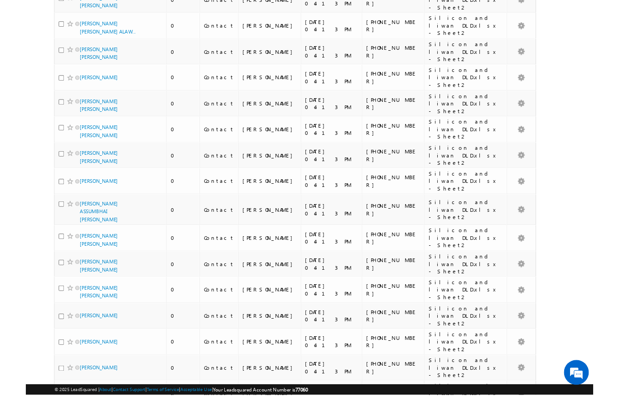
scroll to position [4748, 0]
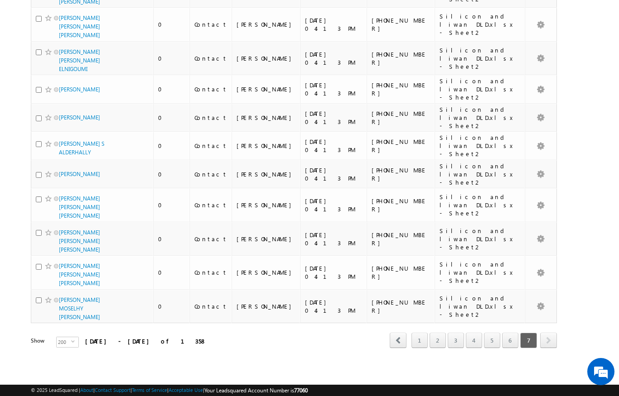
scroll to position [3787, 0]
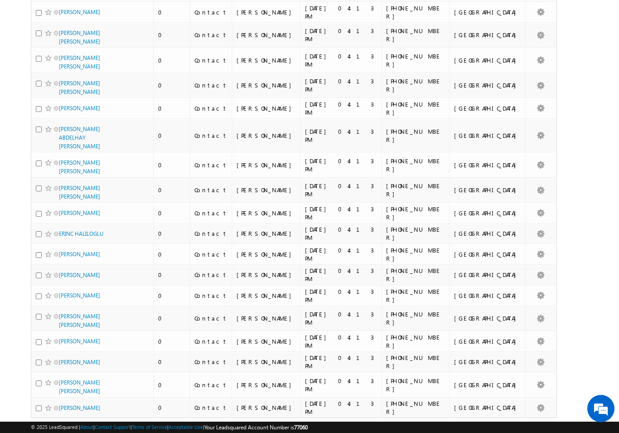
scroll to position [4371, 0]
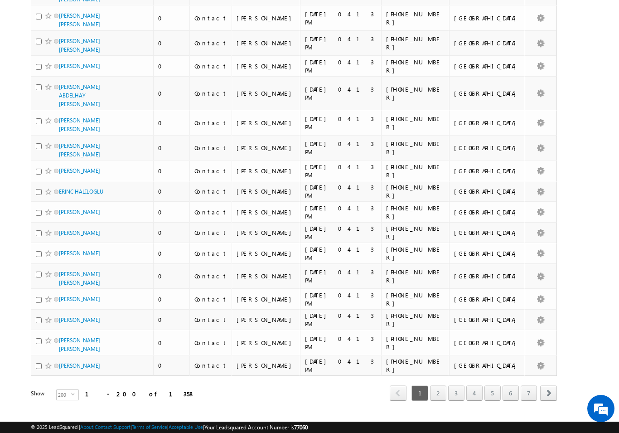
click at [438, 385] on link "2" at bounding box center [438, 392] width 16 height 15
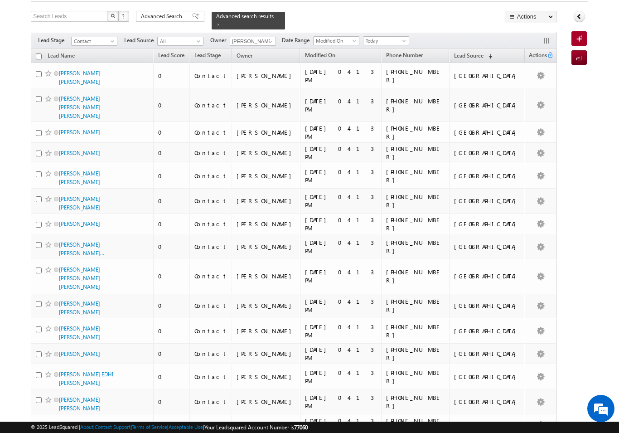
scroll to position [0, 0]
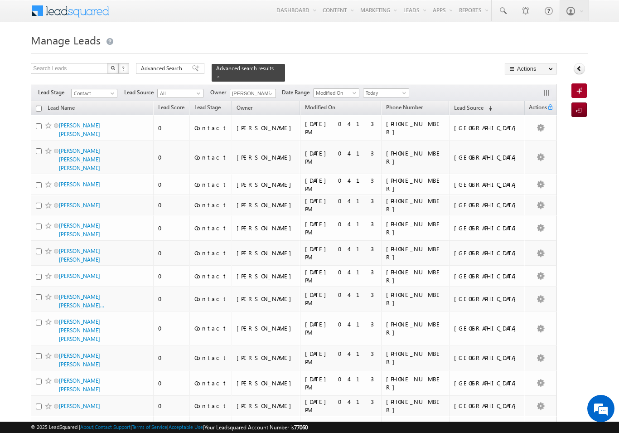
click at [37, 106] on input "checkbox" at bounding box center [39, 109] width 6 height 6
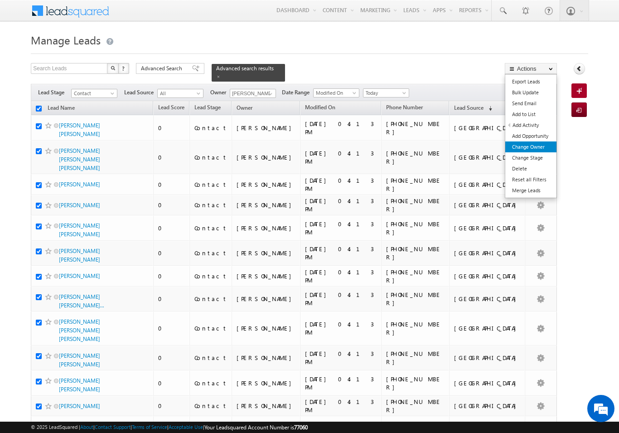
click at [525, 151] on link "Change Owner" at bounding box center [530, 146] width 51 height 11
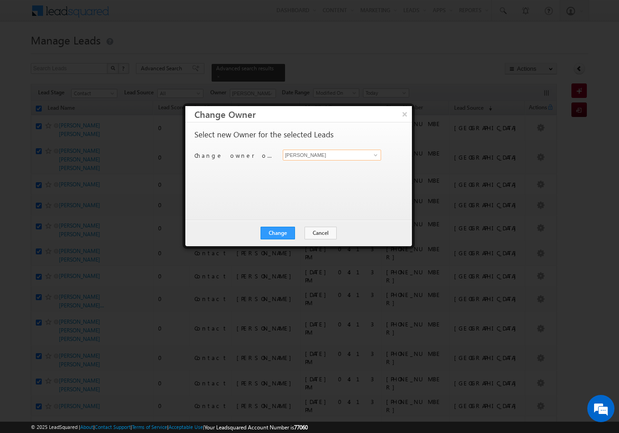
click at [362, 154] on input "[PERSON_NAME]" at bounding box center [332, 154] width 98 height 11
click at [323, 169] on span "[PERSON_NAME][EMAIL_ADDRESS][DOMAIN_NAME]" at bounding box center [327, 172] width 82 height 7
click at [275, 231] on button "Change" at bounding box center [277, 232] width 34 height 13
click at [300, 238] on button "Close" at bounding box center [299, 232] width 29 height 13
